Goal: Navigation & Orientation: Go to known website

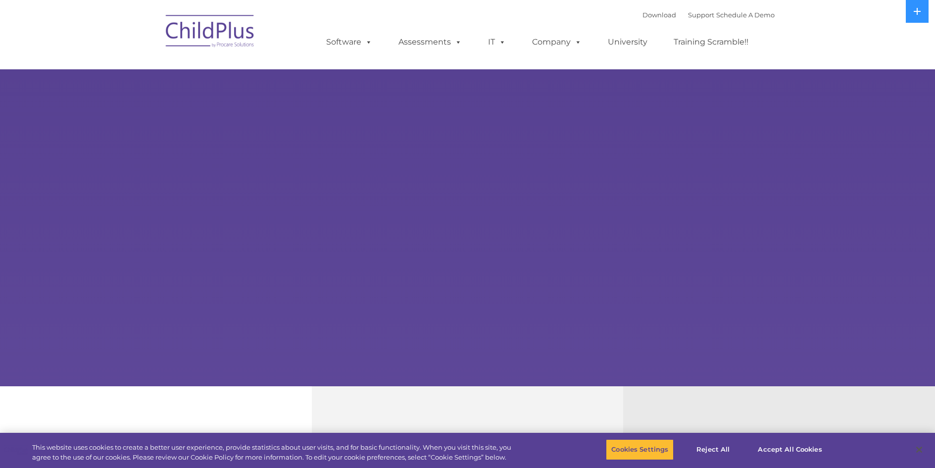
select select "MEDIUM"
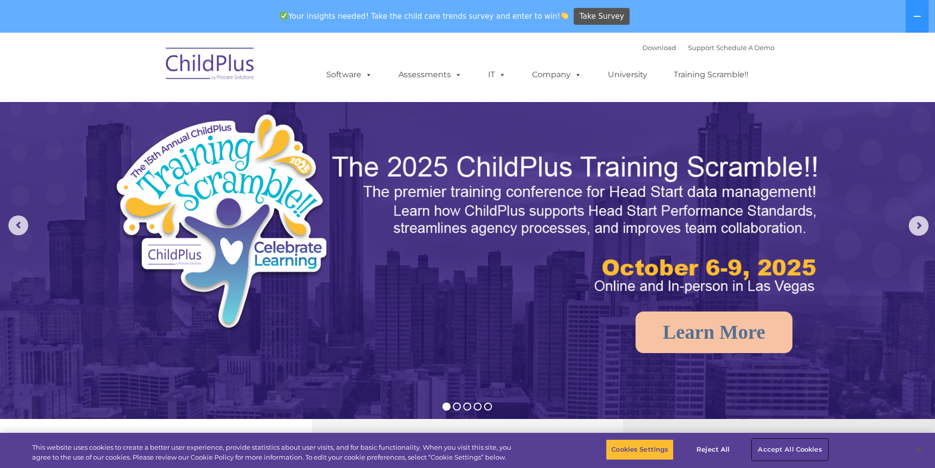
click at [787, 448] on button "Accept All Cookies" at bounding box center [789, 449] width 75 height 21
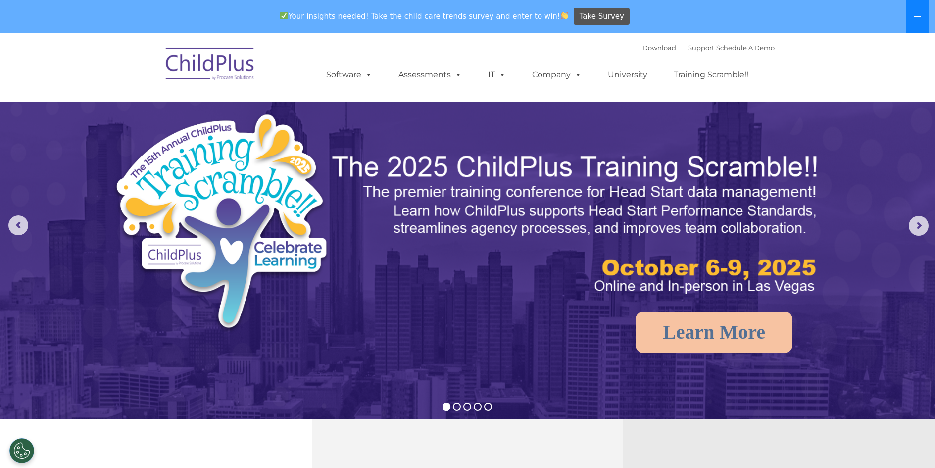
click at [916, 7] on button at bounding box center [917, 16] width 23 height 33
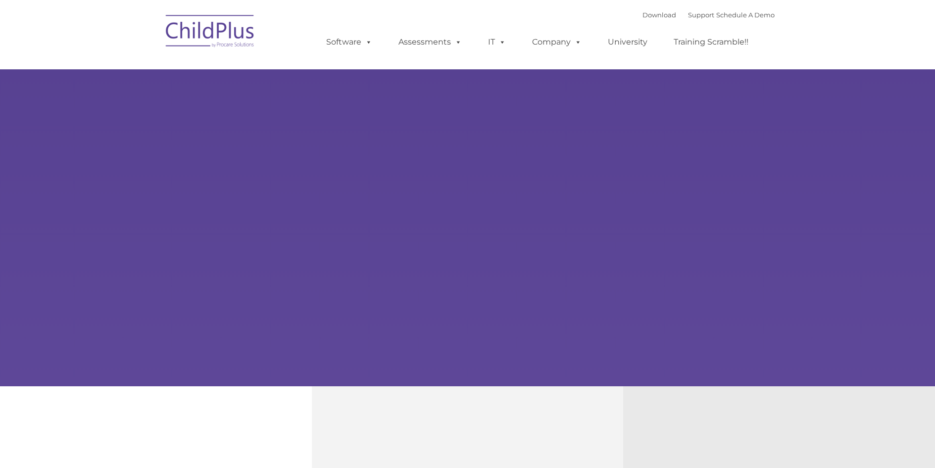
type input ""
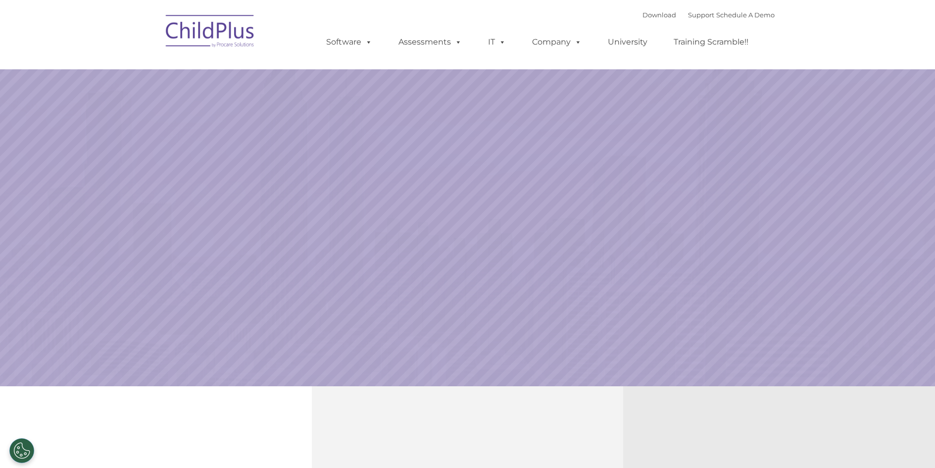
select select "MEDIUM"
